Goal: Transaction & Acquisition: Purchase product/service

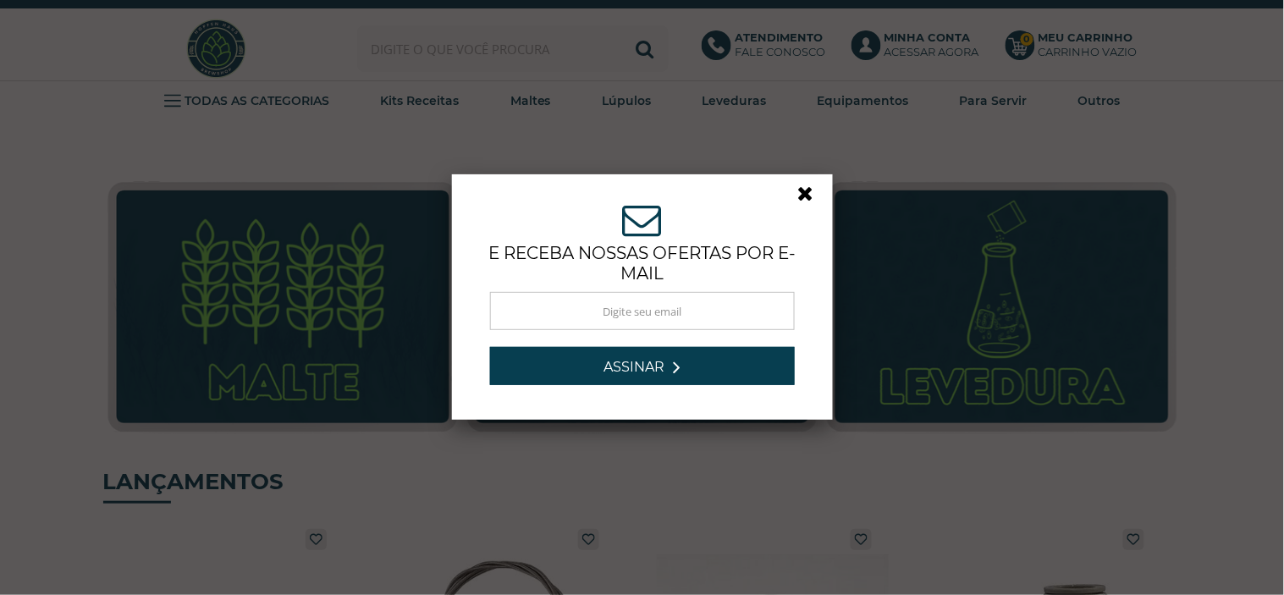
drag, startPoint x: 672, startPoint y: 141, endPoint x: 685, endPoint y: 140, distance: 13.6
click at [680, 141] on div "ASSINE NOSSA NEWSLETTER e receba nossas ofertas por e-mail Obrigado por se insc…" at bounding box center [642, 297] width 1284 height 595
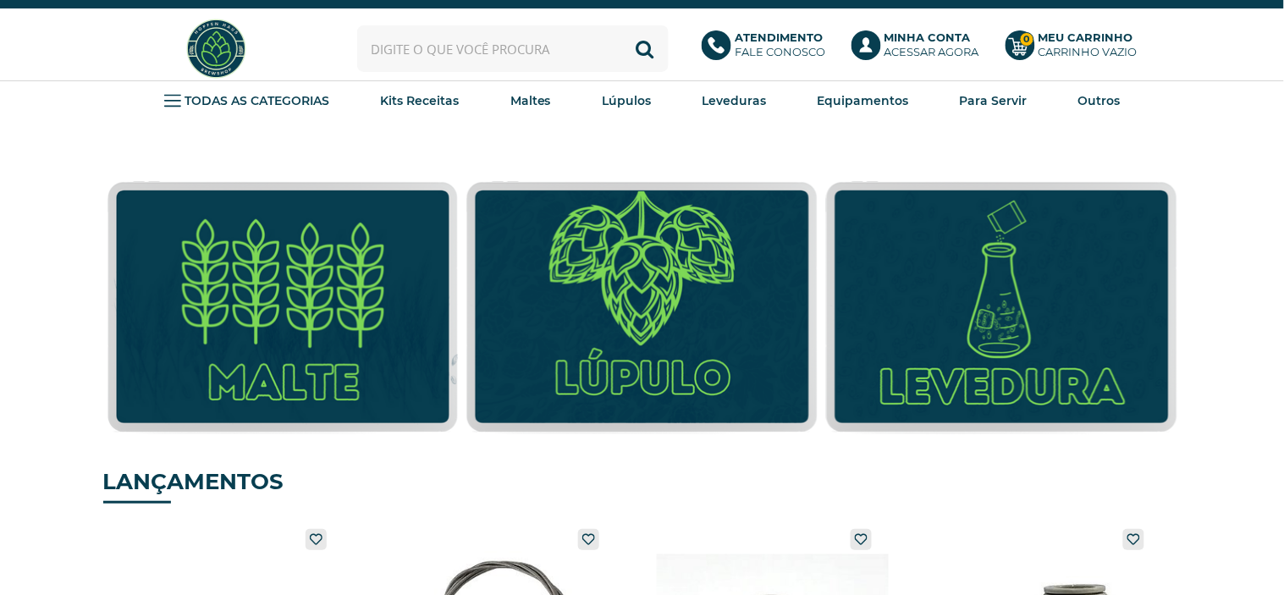
click at [523, 28] on input "text" at bounding box center [512, 48] width 311 height 47
type input "red star"
click at [622, 25] on button "Buscar" at bounding box center [645, 48] width 47 height 47
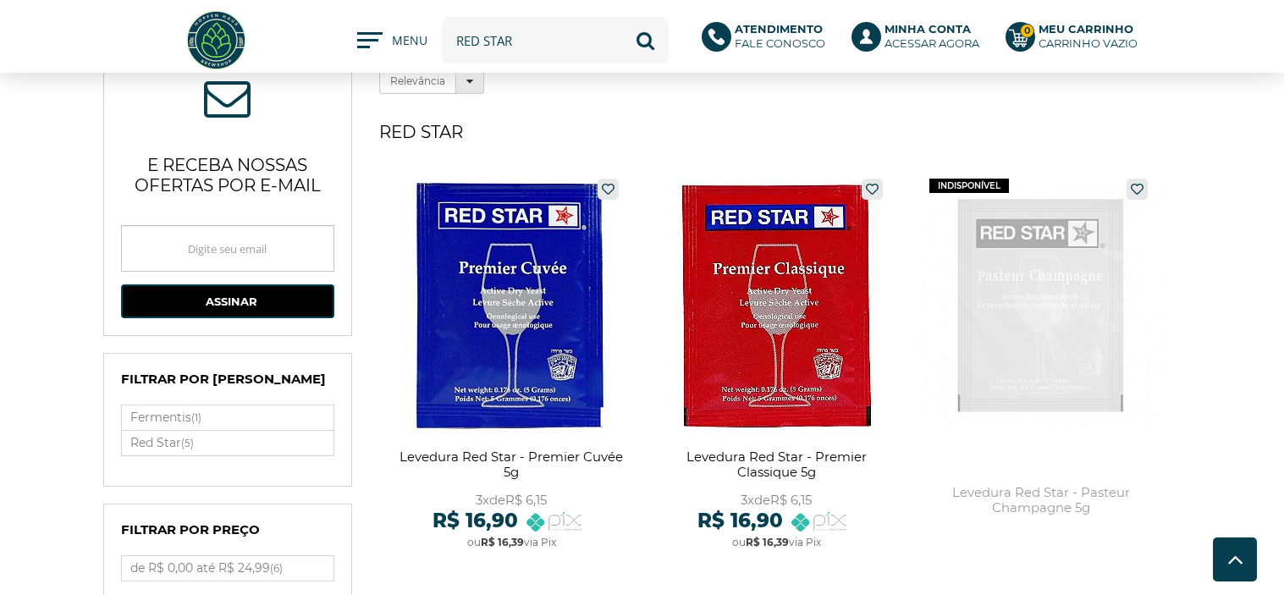
click at [803, 186] on link at bounding box center [776, 367] width 248 height 394
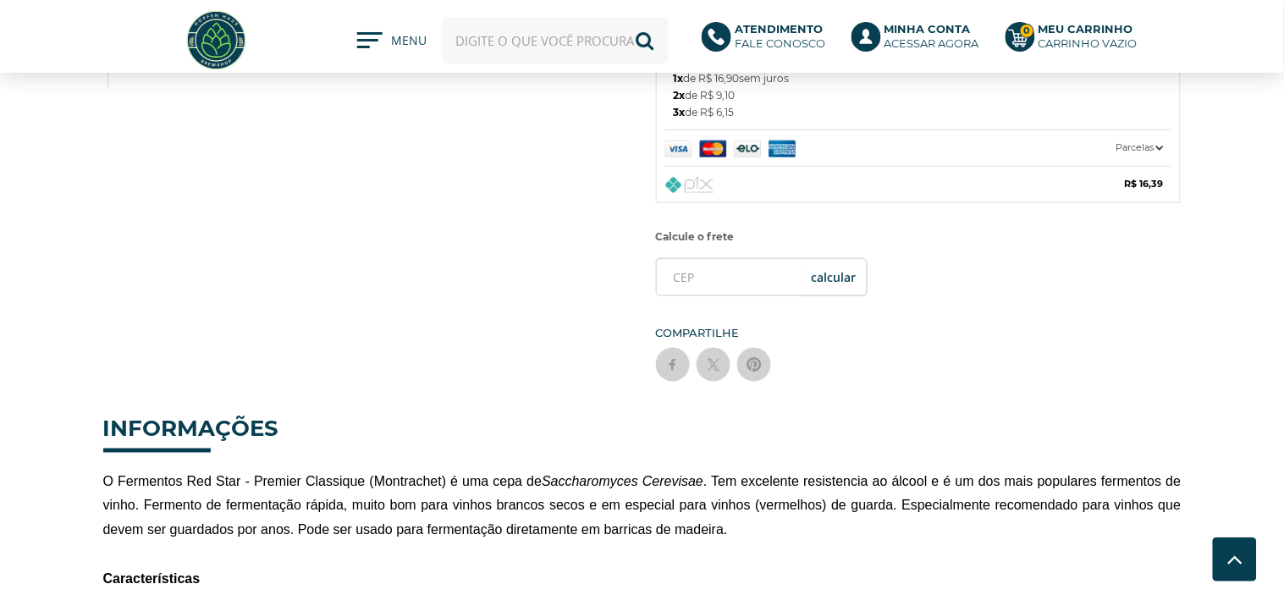
scroll to position [515, 0]
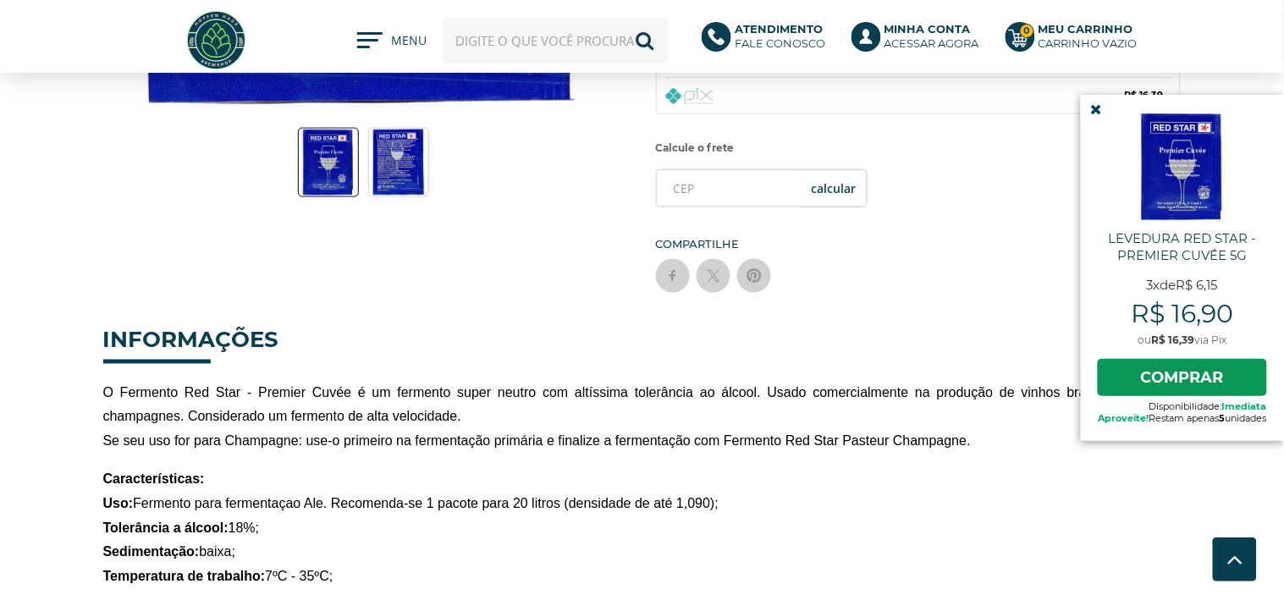
scroll to position [522, 0]
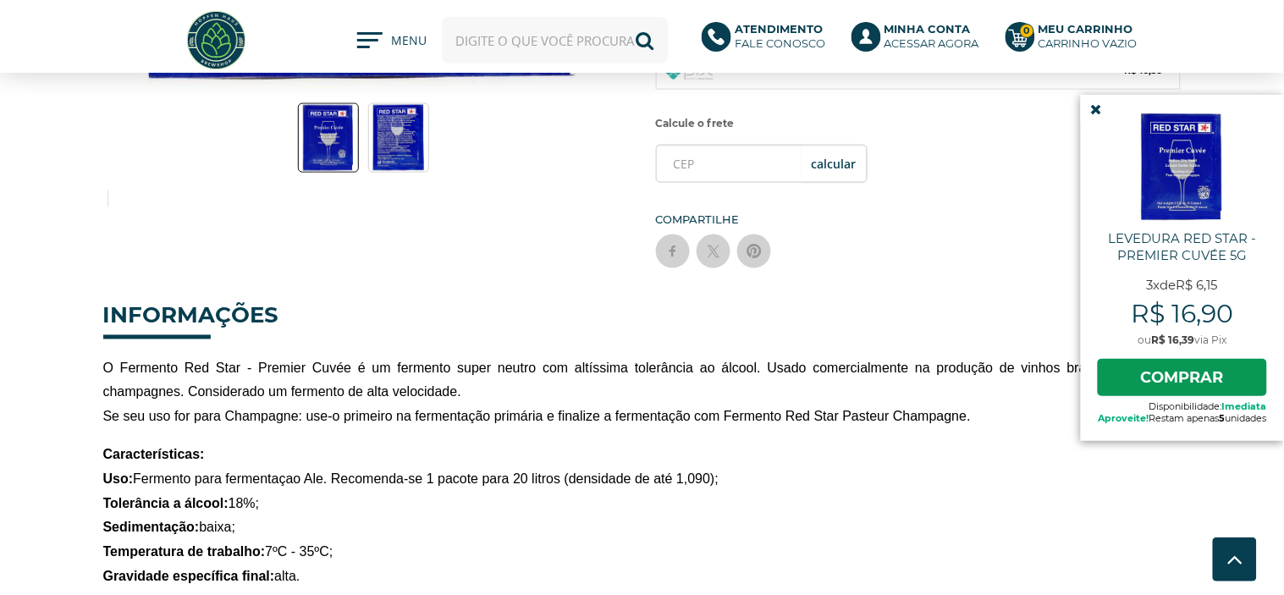
click at [1091, 107] on icon at bounding box center [1096, 109] width 11 height 14
